Goal: Task Accomplishment & Management: Complete application form

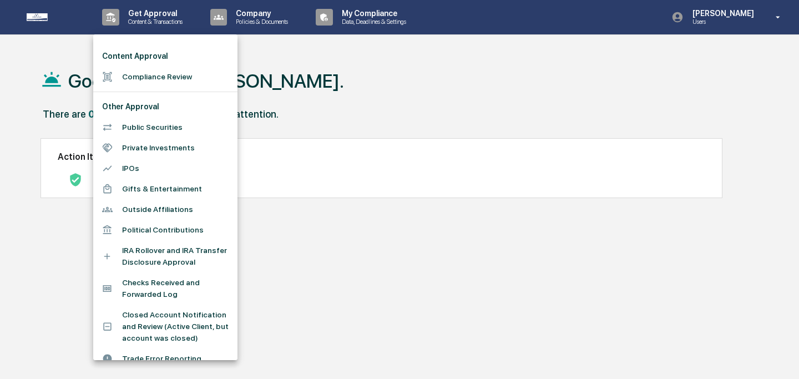
click at [146, 80] on li "Compliance Review" at bounding box center [165, 77] width 144 height 21
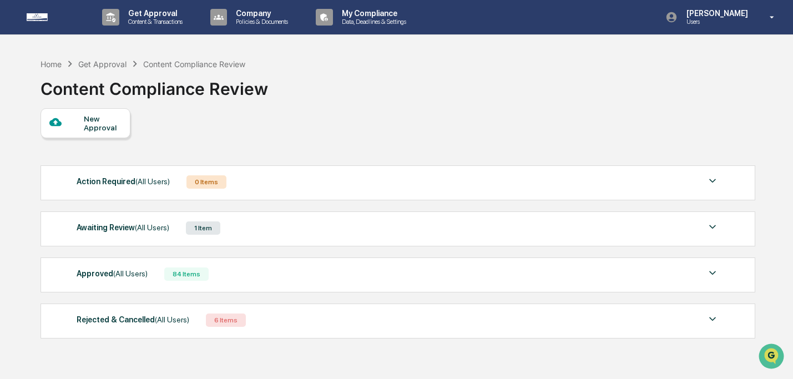
click at [415, 230] on div "Awaiting Review (All Users) 1 Item" at bounding box center [398, 228] width 642 height 16
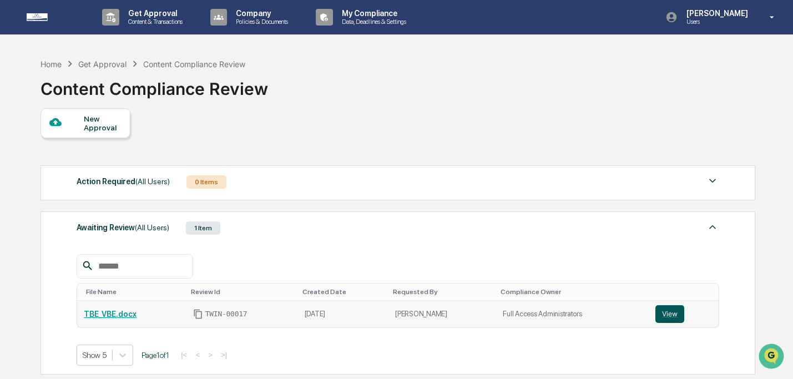
click at [666, 307] on button "View" at bounding box center [669, 314] width 29 height 18
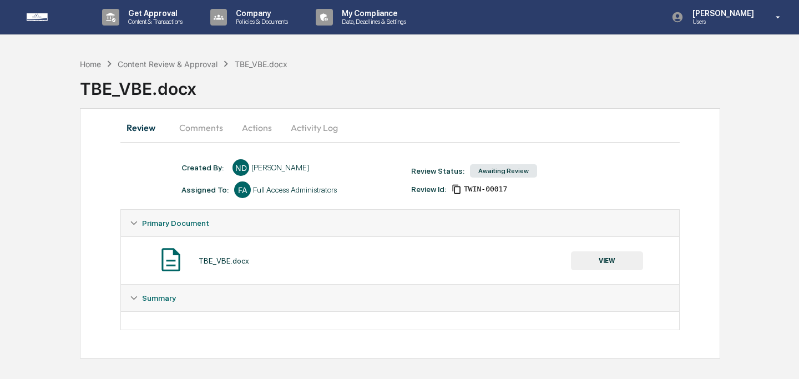
click at [266, 124] on button "Actions" at bounding box center [257, 127] width 50 height 27
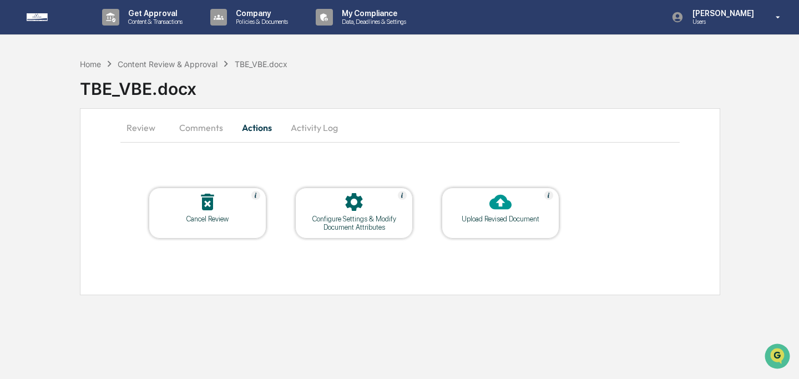
click at [221, 216] on div "Cancel Review" at bounding box center [208, 219] width 100 height 8
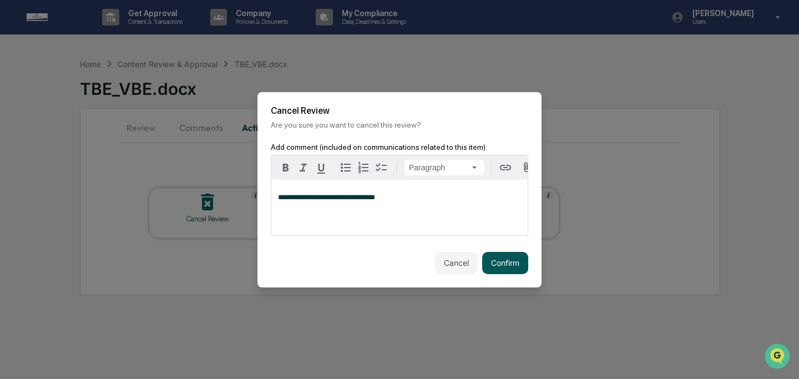
click at [510, 270] on button "Confirm" at bounding box center [505, 263] width 46 height 22
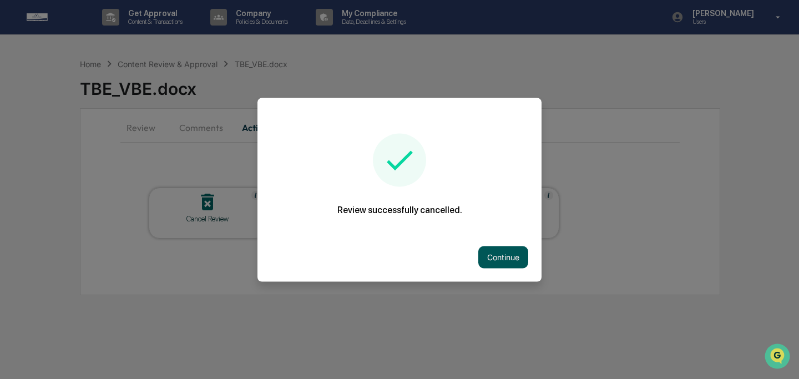
click at [502, 254] on button "Continue" at bounding box center [503, 257] width 50 height 22
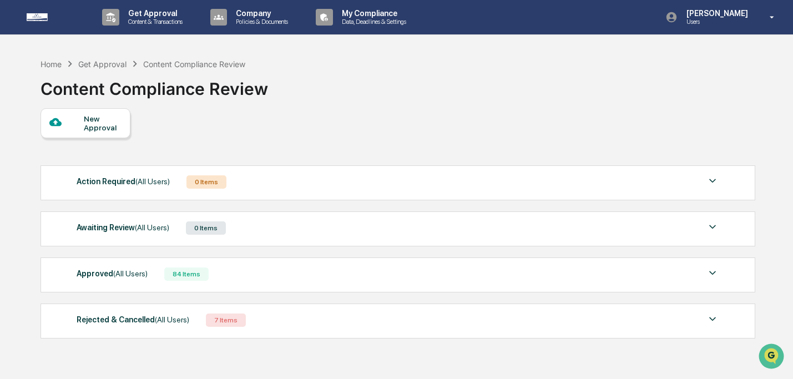
click at [101, 130] on div "New Approval" at bounding box center [102, 123] width 37 height 18
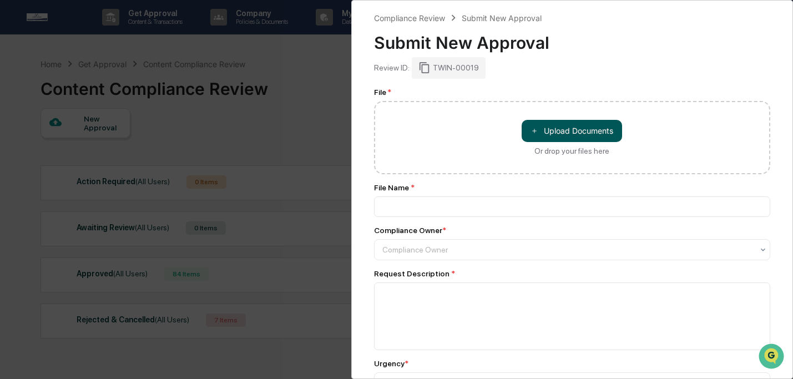
click at [548, 134] on button "＋ Upload Documents" at bounding box center [572, 131] width 100 height 22
type input "**********"
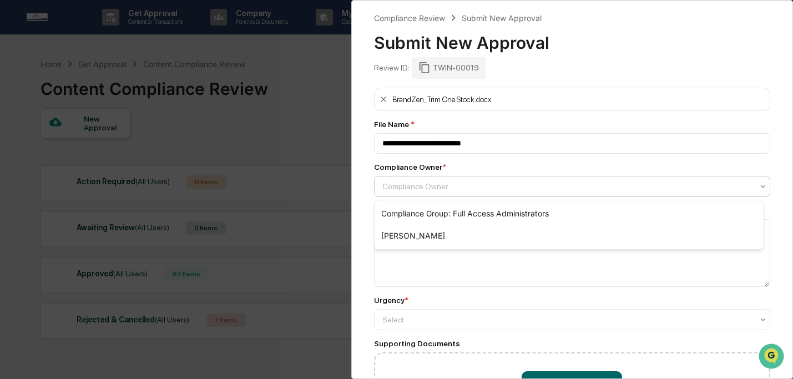
click at [433, 191] on div at bounding box center [567, 186] width 371 height 11
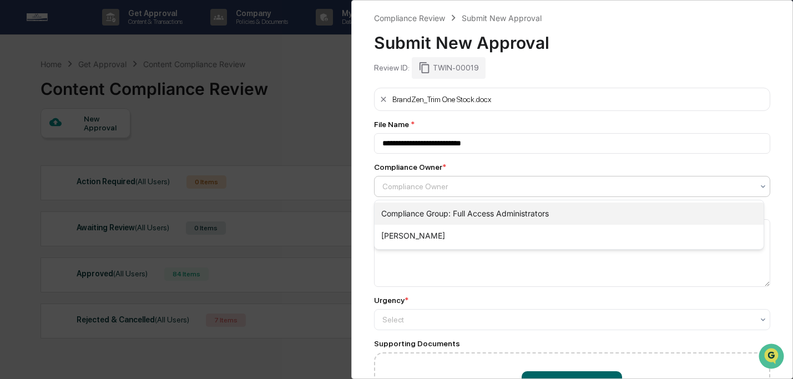
click at [434, 214] on div "Compliance Group: Full Access Administrators" at bounding box center [570, 214] width 390 height 22
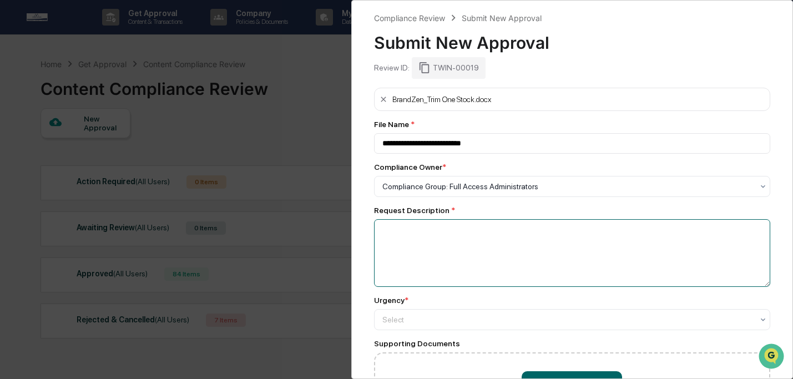
click at [438, 239] on textarea at bounding box center [572, 253] width 397 height 68
type textarea "**********"
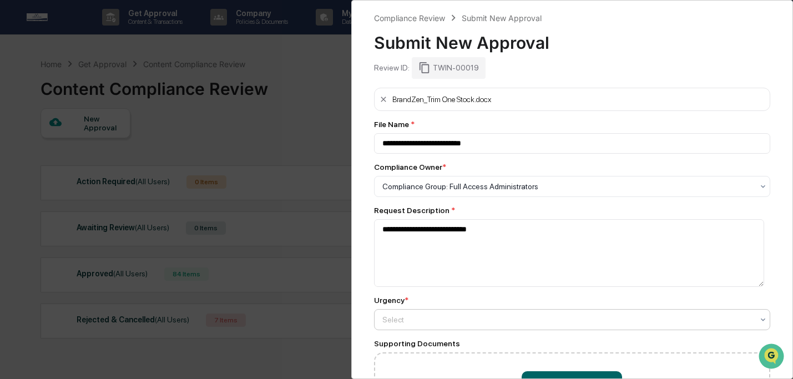
click at [451, 319] on div at bounding box center [567, 319] width 371 height 11
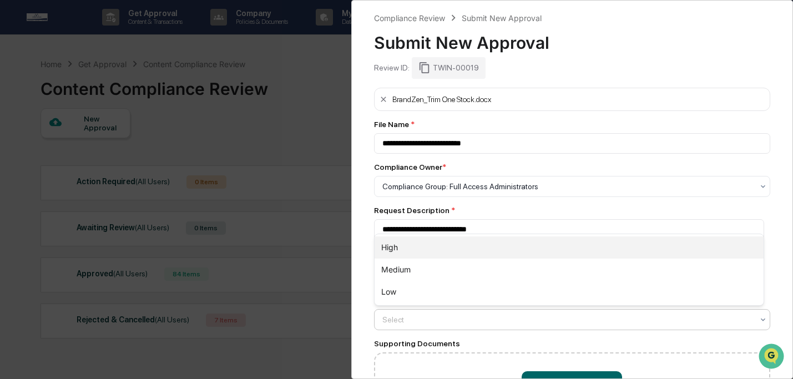
click at [440, 251] on div "High" at bounding box center [570, 247] width 390 height 22
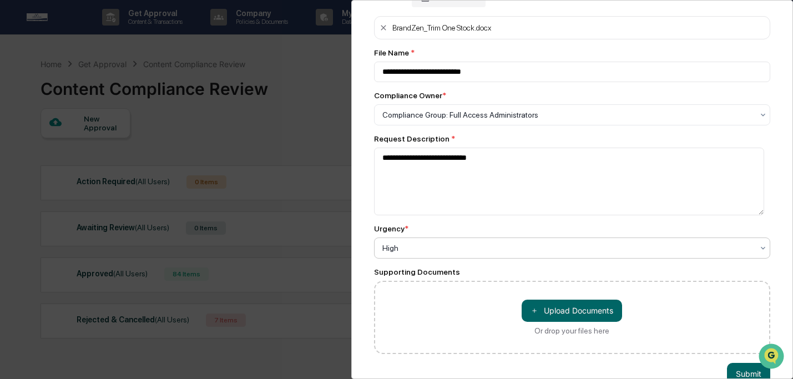
scroll to position [102, 0]
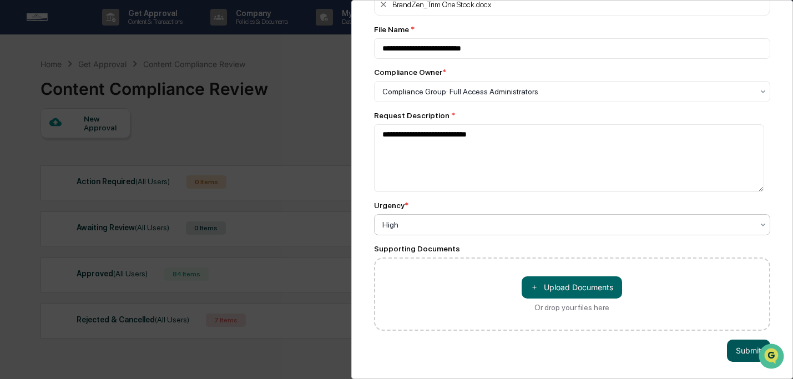
click at [746, 340] on button "Submit" at bounding box center [748, 351] width 43 height 22
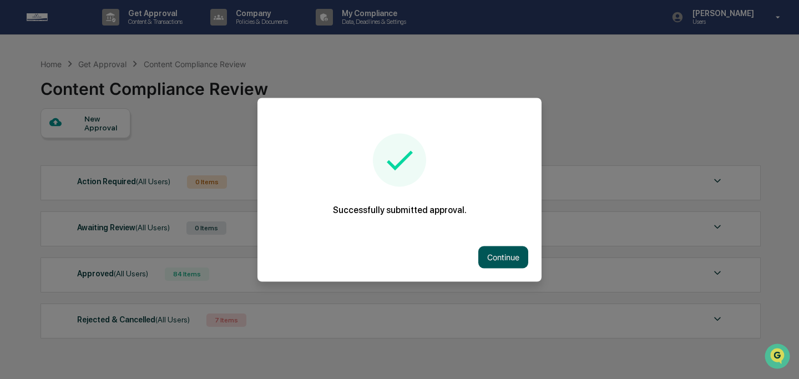
click at [507, 249] on button "Continue" at bounding box center [503, 257] width 50 height 22
